Goal: Task Accomplishment & Management: Complete application form

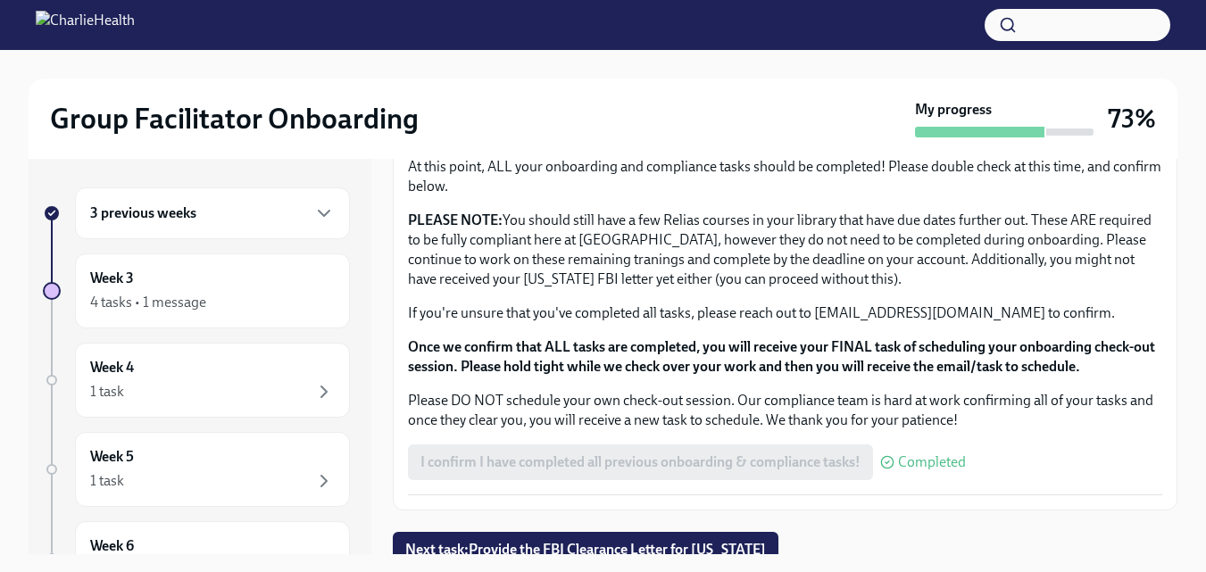
scroll to position [1534, 0]
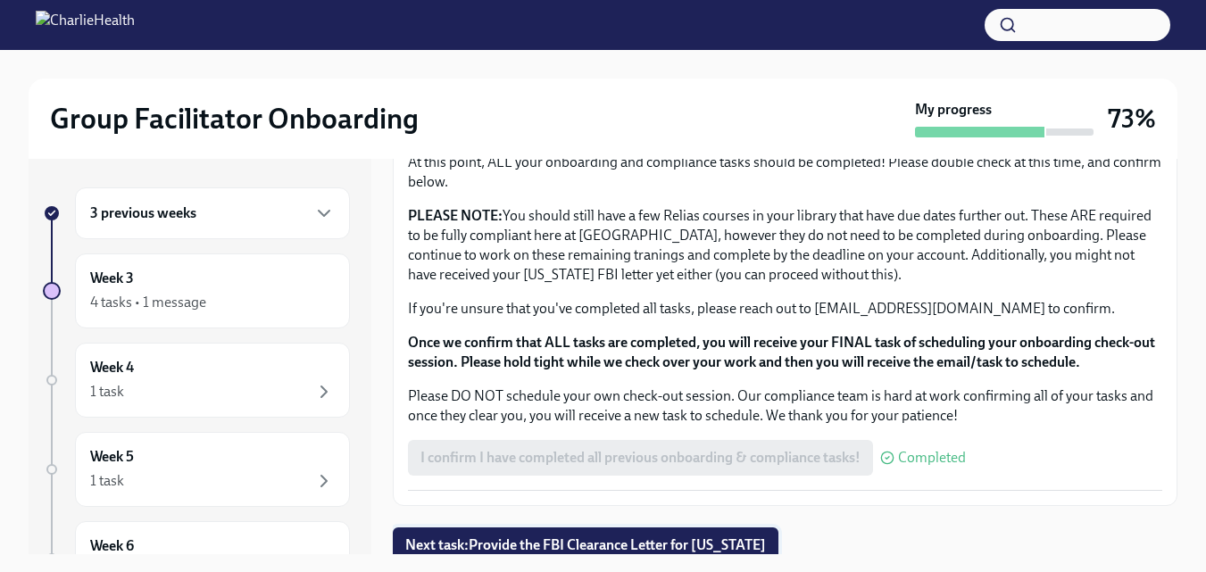
click at [766, 537] on span "Next task : Provide the FBI Clearance Letter for [US_STATE]" at bounding box center [585, 546] width 361 height 18
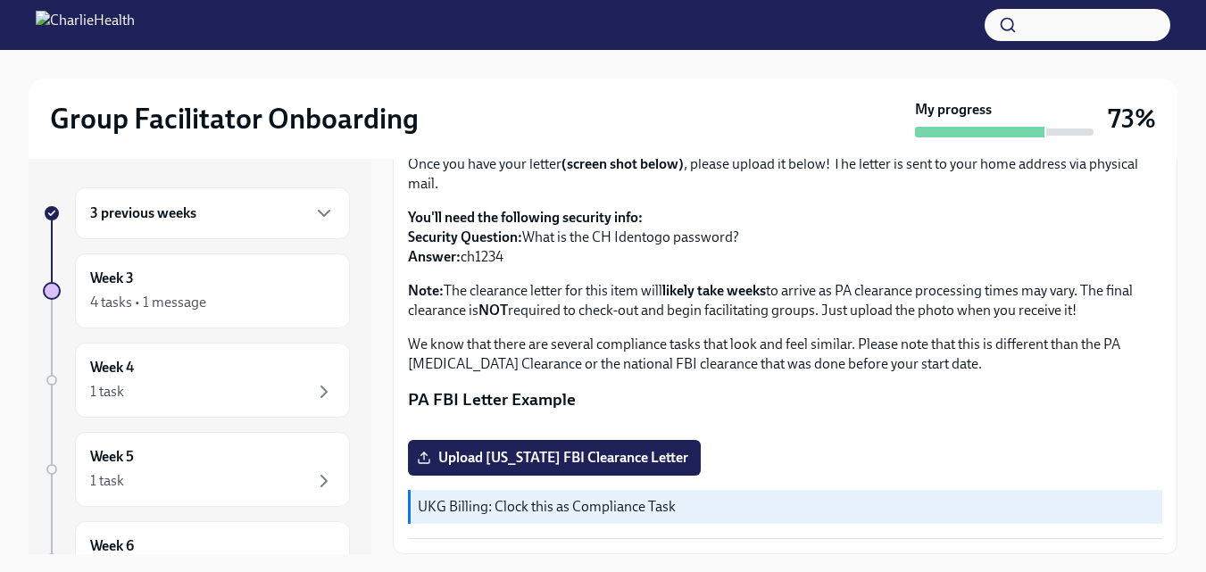
scroll to position [425, 0]
click at [313, 487] on icon "button" at bounding box center [323, 481] width 21 height 21
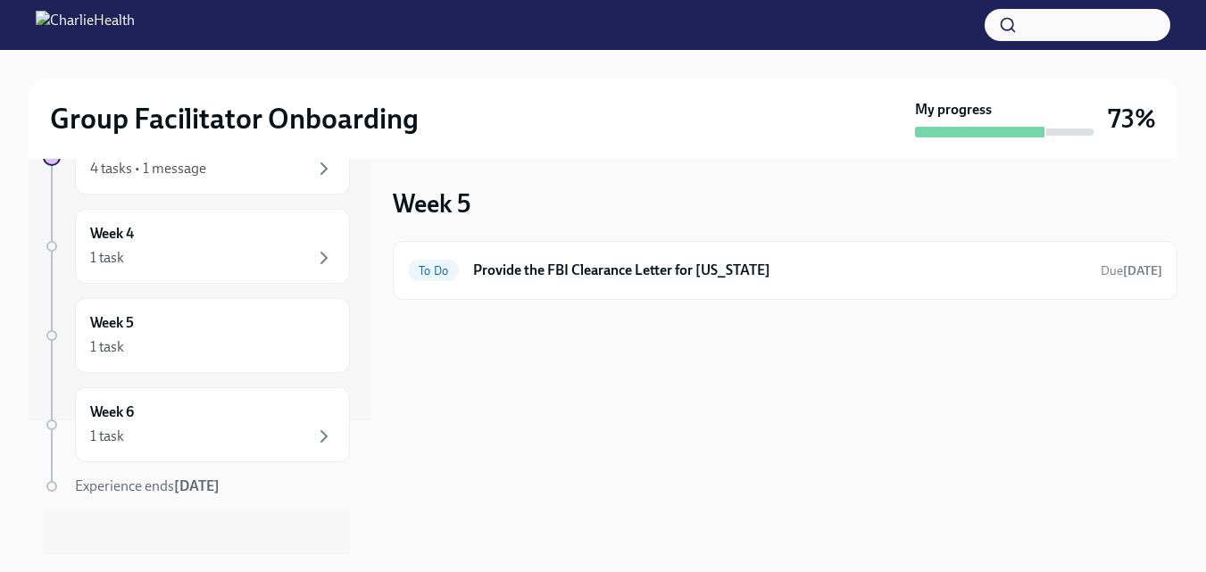
scroll to position [147, 0]
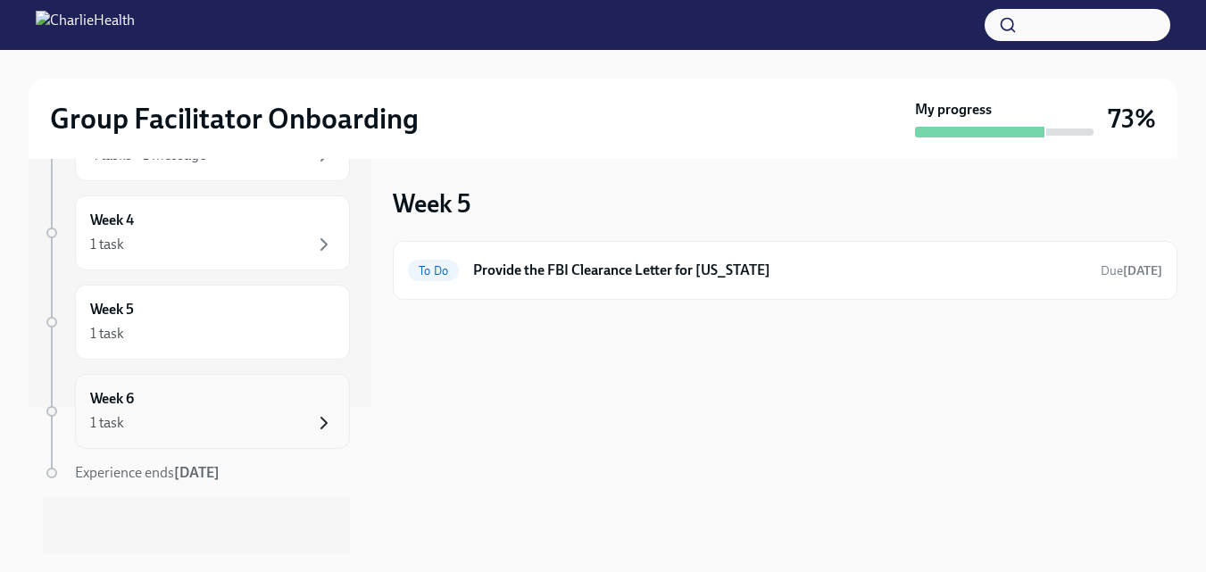
click at [321, 420] on icon "button" at bounding box center [323, 423] width 5 height 11
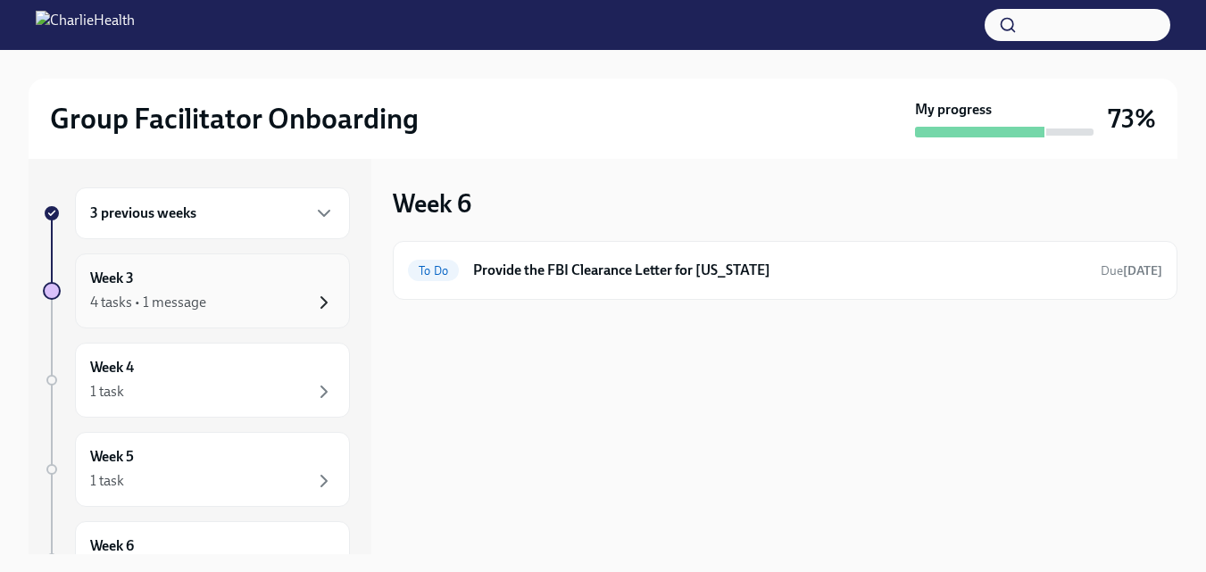
click at [313, 300] on icon "button" at bounding box center [323, 302] width 21 height 21
